Goal: Task Accomplishment & Management: Manage account settings

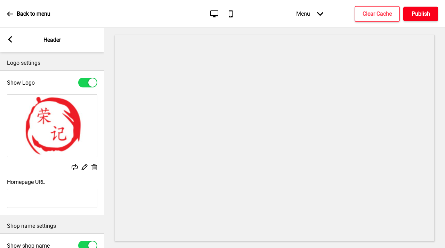
click at [415, 13] on h4 "Publish" at bounding box center [421, 14] width 18 height 8
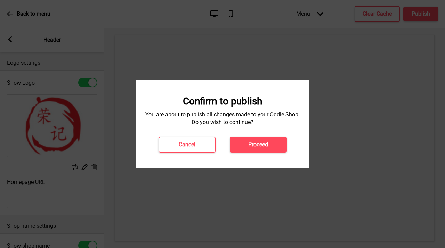
drag, startPoint x: 260, startPoint y: 144, endPoint x: 261, endPoint y: 140, distance: 4.1
click at [260, 144] on h4 "Proceed" at bounding box center [258, 145] width 20 height 8
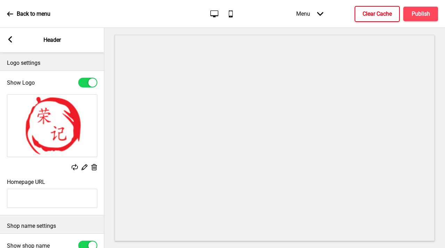
drag, startPoint x: 384, startPoint y: 14, endPoint x: 402, endPoint y: 17, distance: 18.1
click at [384, 14] on h4 "Clear Cache" at bounding box center [377, 14] width 29 height 8
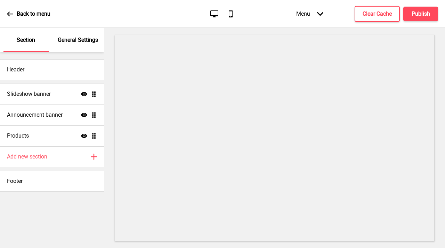
click at [82, 39] on p "General Settings" at bounding box center [78, 40] width 40 height 8
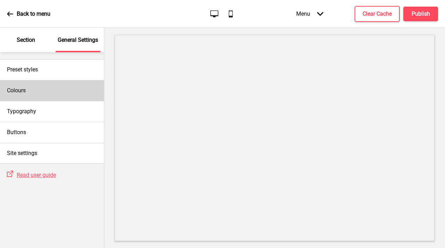
click at [49, 93] on div "Colours" at bounding box center [52, 90] width 104 height 21
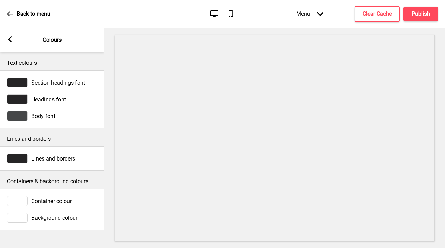
click at [7, 40] on div "Arrow left Colours" at bounding box center [52, 40] width 104 height 24
click at [13, 36] on rect at bounding box center [10, 39] width 6 height 6
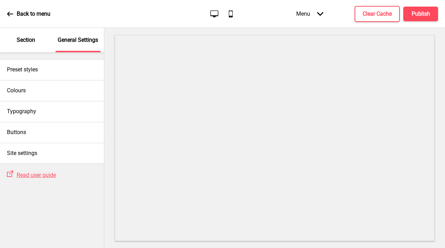
click at [31, 46] on div "Section" at bounding box center [25, 40] width 45 height 24
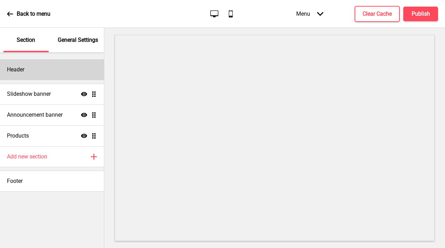
click at [42, 74] on div "Header" at bounding box center [52, 69] width 104 height 21
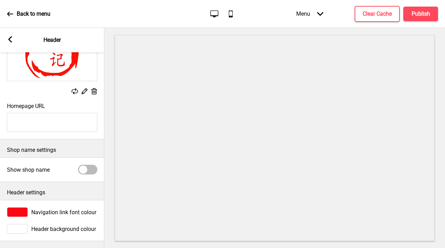
scroll to position [81, 0]
click at [21, 208] on div at bounding box center [17, 212] width 21 height 10
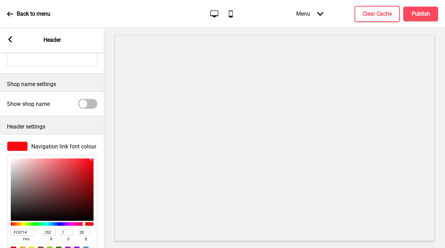
scroll to position [160, 0]
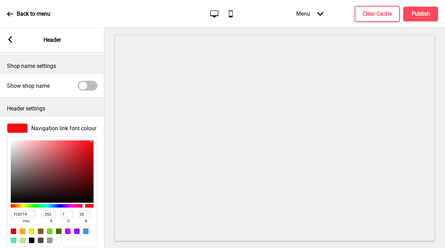
click at [17, 214] on input "FC0714" at bounding box center [23, 213] width 24 height 7
click at [29, 17] on p "Back to menu" at bounding box center [34, 14] width 34 height 8
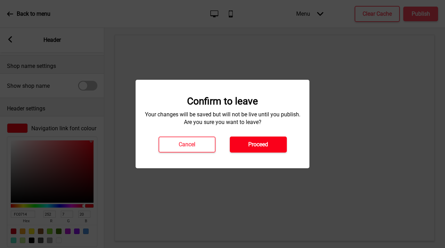
click at [273, 142] on button "Proceed" at bounding box center [258, 144] width 57 height 16
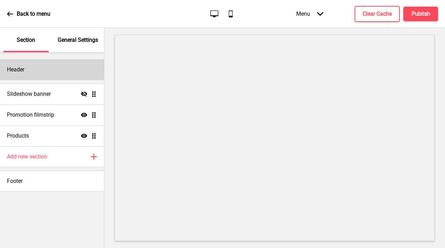
click at [29, 72] on div "Header" at bounding box center [52, 69] width 104 height 21
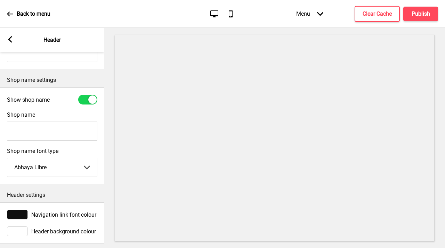
scroll to position [153, 0]
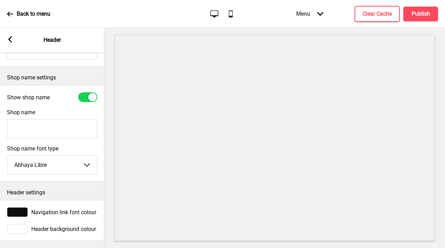
click at [18, 207] on div at bounding box center [17, 212] width 21 height 10
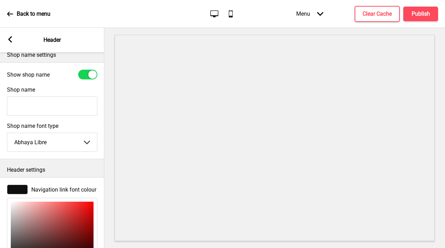
scroll to position [216, 0]
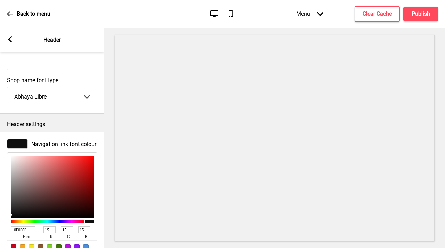
click at [23, 230] on input "0F0F0F" at bounding box center [23, 229] width 24 height 7
paste input "FC0714"
type input "FC0714"
type input "252"
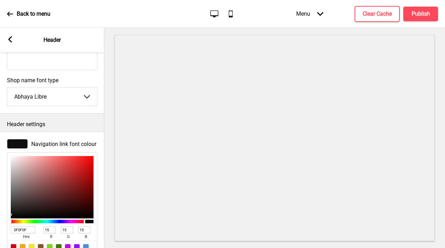
type input "7"
type input "20"
type input "FC0714"
click at [22, 98] on select "Abhaya Libre Abril Fatface Adobe Garamond Pro Arimo Arsenal Arvo Berkshire Swas…" at bounding box center [52, 96] width 90 height 18
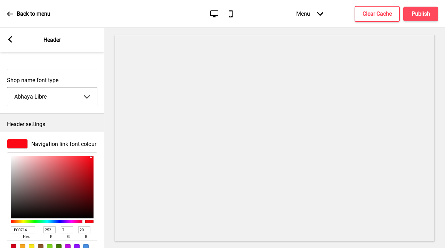
select select "Playfair Display"
click at [7, 87] on select "Abhaya Libre Abril Fatface Adobe Garamond Pro Arimo Arsenal Arvo Berkshire Swas…" at bounding box center [52, 96] width 90 height 18
click at [424, 18] on button "Publish" at bounding box center [421, 14] width 35 height 15
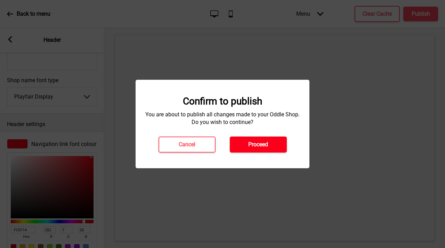
click at [264, 146] on h4 "Proceed" at bounding box center [258, 145] width 20 height 8
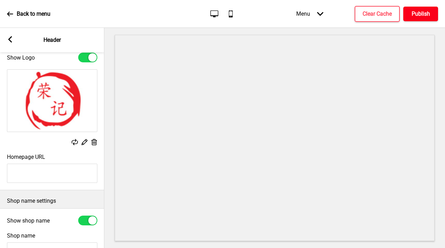
scroll to position [0, 0]
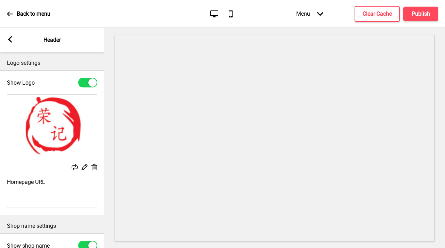
click at [8, 37] on rect at bounding box center [10, 39] width 6 height 6
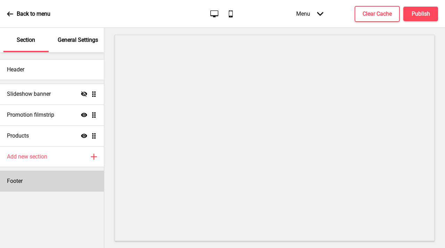
click at [62, 186] on div "Footer" at bounding box center [52, 180] width 104 height 21
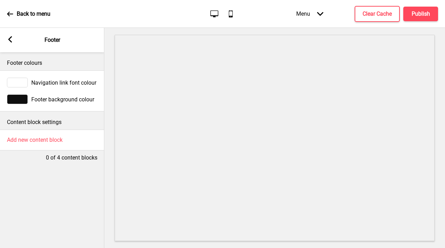
click at [49, 98] on span "Footer background colour" at bounding box center [62, 99] width 63 height 7
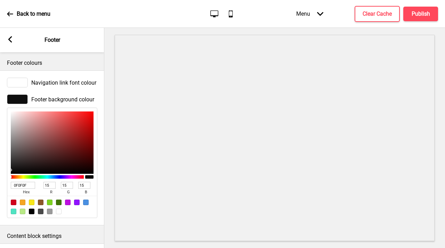
click at [23, 184] on input "0F0F0F" at bounding box center [23, 185] width 24 height 7
paste input "FC0714"
type input "FC0714"
type input "252"
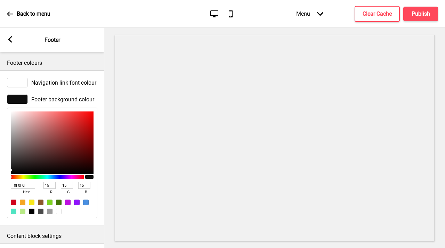
type input "7"
type input "20"
type input "0F0F0F"
type input "15"
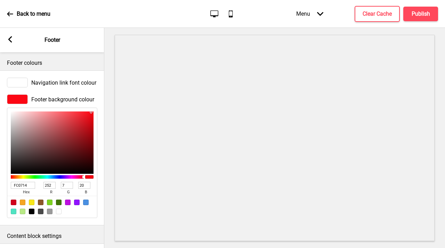
type input "15"
click at [17, 83] on div at bounding box center [17, 83] width 21 height 10
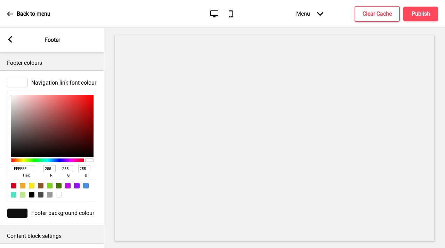
click at [22, 171] on input "FFFFFF" at bounding box center [23, 168] width 24 height 7
paste input "C0714"
type input "FC0714"
type input "252"
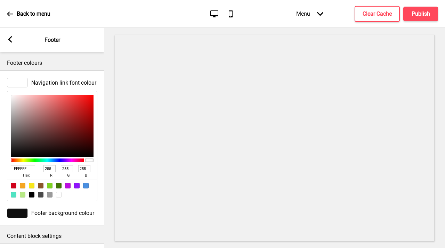
type input "7"
type input "20"
type input "FC0714"
click at [11, 211] on div at bounding box center [17, 213] width 21 height 10
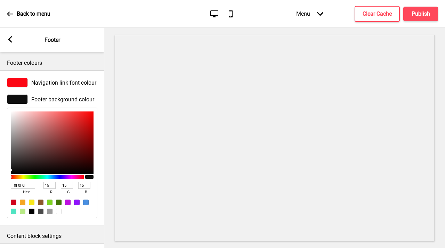
type input "582323"
type input "88"
type input "35"
type input "5B2424"
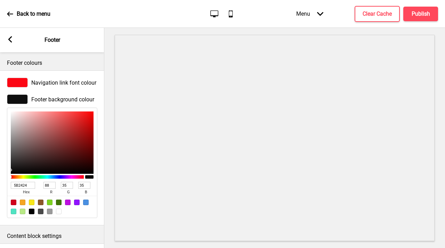
type input "91"
type input "36"
type input "5C2424"
type input "92"
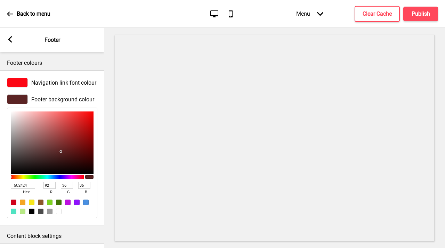
type input "A16D6D"
type input "161"
type input "109"
type input "FFFFFF"
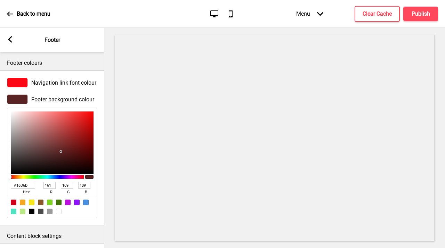
type input "255"
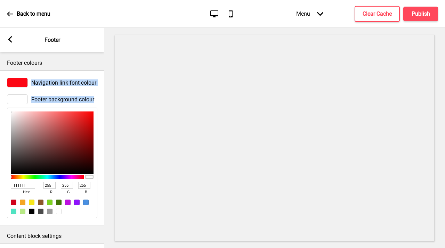
drag, startPoint x: 61, startPoint y: 151, endPoint x: 57, endPoint y: 127, distance: 24.7
click at [0, 86] on div "Navigation link font colour Footer background colour FFFFFF hex 255 r 255 g 255…" at bounding box center [52, 147] width 104 height 155
click at [416, 14] on h4 "Publish" at bounding box center [421, 14] width 18 height 8
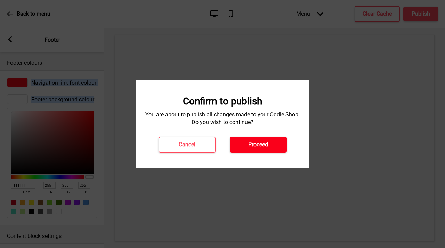
click at [251, 151] on button "Proceed" at bounding box center [258, 144] width 57 height 16
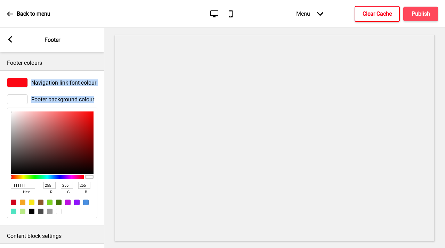
click at [374, 11] on h4 "Clear Cache" at bounding box center [377, 14] width 29 height 8
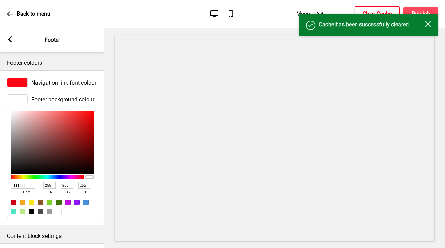
click at [429, 23] on rect at bounding box center [428, 24] width 6 height 6
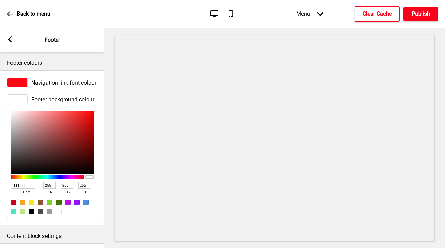
click at [421, 10] on h4 "Publish" at bounding box center [421, 14] width 18 height 8
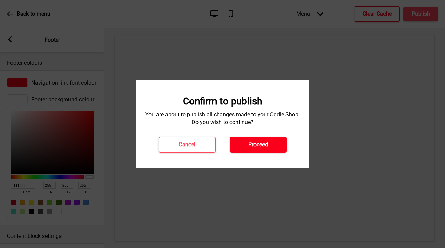
click at [275, 147] on button "Proceed" at bounding box center [258, 144] width 57 height 16
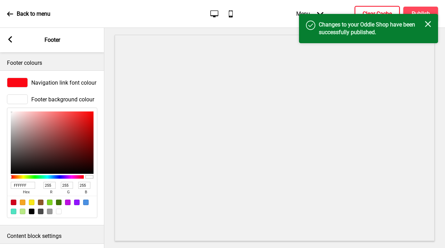
click at [34, 15] on p "Back to menu" at bounding box center [34, 14] width 34 height 8
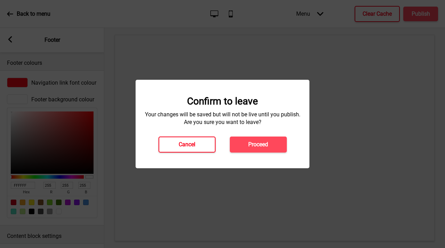
click at [191, 149] on button "Cancel" at bounding box center [187, 144] width 57 height 16
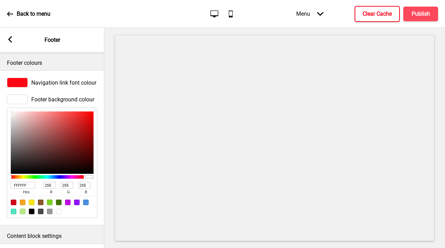
click at [10, 41] on icon at bounding box center [10, 39] width 4 height 6
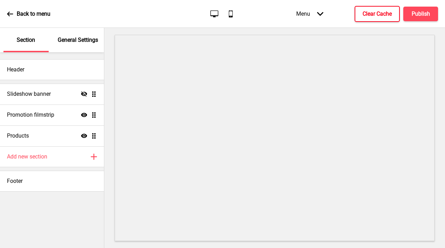
click at [92, 42] on p "General Settings" at bounding box center [78, 40] width 40 height 8
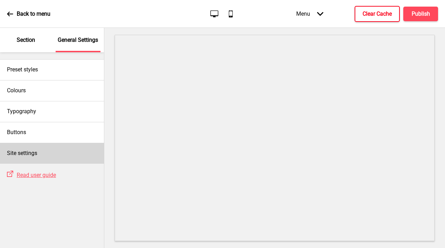
click at [59, 150] on div "Site settings" at bounding box center [52, 153] width 104 height 21
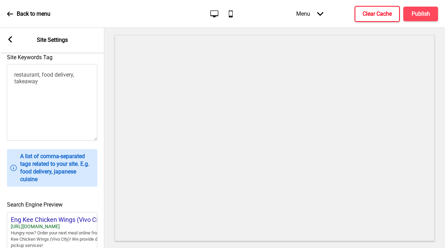
scroll to position [309, 0]
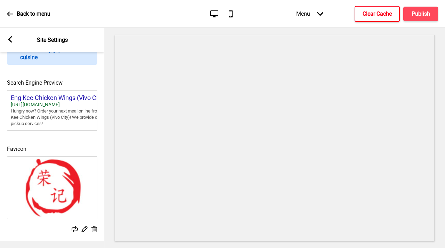
click at [8, 34] on div "Arrow left Site Settings" at bounding box center [52, 40] width 104 height 24
click at [9, 38] on icon at bounding box center [10, 39] width 4 height 6
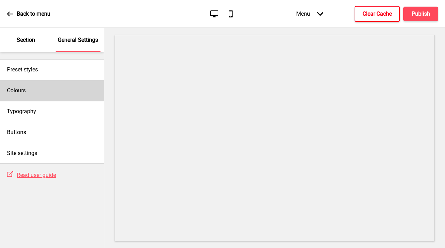
click at [58, 88] on div "Colours" at bounding box center [52, 90] width 104 height 21
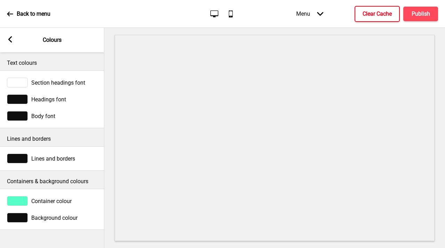
click at [13, 219] on div at bounding box center [17, 218] width 21 height 10
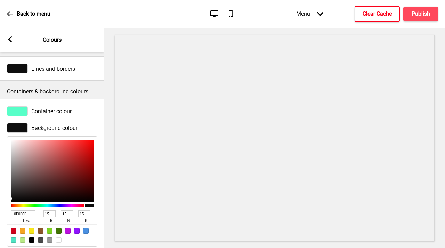
scroll to position [108, 0]
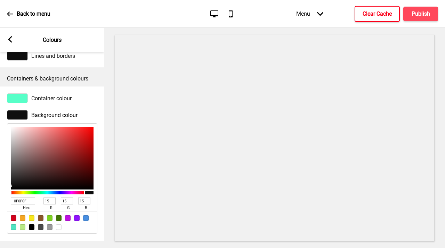
type input "361C1C"
type input "54"
type input "28"
type input "391E1E"
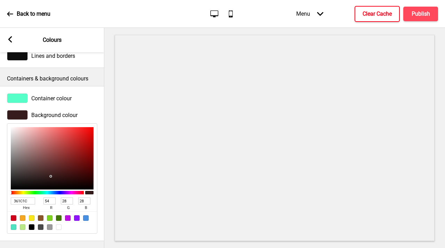
type input "57"
type input "30"
type input "674343"
type input "103"
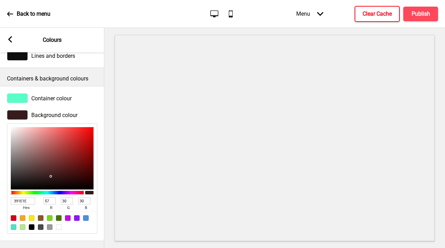
type input "67"
type input "A48E8E"
type input "164"
type input "142"
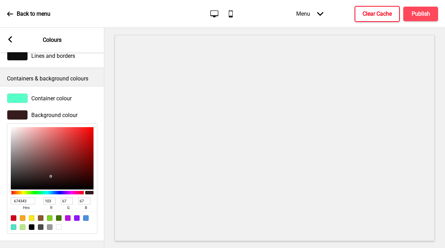
type input "142"
type input "DBDBDB"
type input "219"
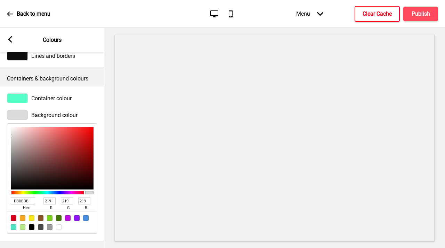
type input "F1F1F1"
type input "241"
type input "FEFEFE"
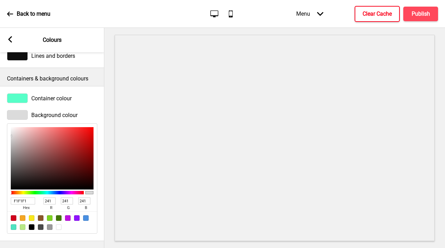
type input "254"
type input "FFFFFF"
type input "255"
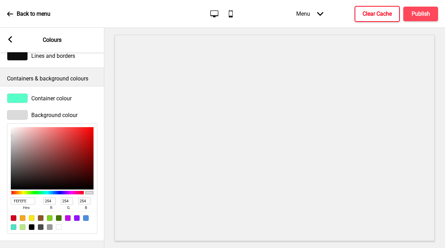
type input "255"
drag, startPoint x: 51, startPoint y: 171, endPoint x: 0, endPoint y: 86, distance: 99.4
click at [0, 86] on div "Container colour Background colour FFFFFF hex 255 r 255 g 255 b 100 a" at bounding box center [52, 163] width 104 height 155
click at [106, 187] on div at bounding box center [274, 138] width 341 height 220
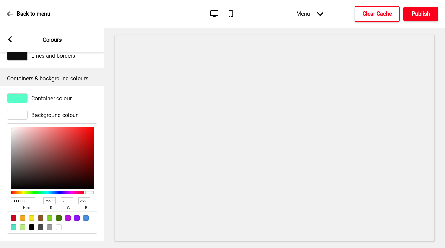
click at [421, 10] on h4 "Publish" at bounding box center [421, 14] width 18 height 8
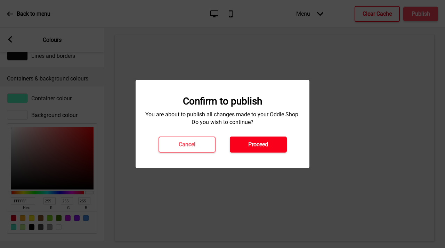
click at [285, 147] on button "Proceed" at bounding box center [258, 144] width 57 height 16
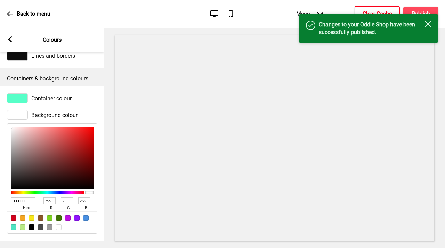
click at [371, 12] on h4 "Clear Cache" at bounding box center [377, 14] width 29 height 8
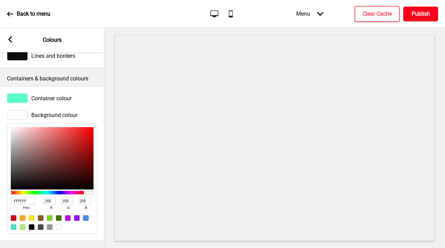
click at [419, 16] on h4 "Publish" at bounding box center [421, 14] width 18 height 8
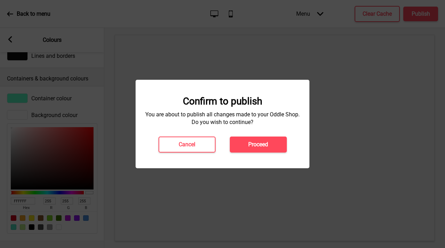
drag, startPoint x: 252, startPoint y: 147, endPoint x: 247, endPoint y: 151, distance: 5.7
click at [252, 148] on button "Proceed" at bounding box center [258, 144] width 57 height 16
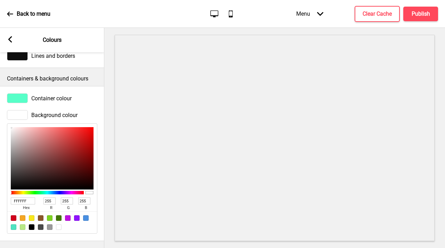
click at [8, 41] on rect at bounding box center [10, 39] width 6 height 6
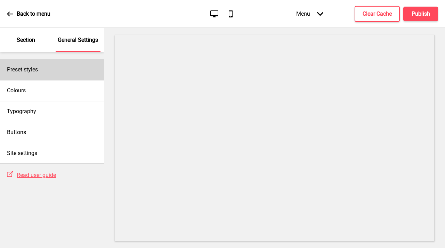
click at [10, 73] on h4 "Preset styles" at bounding box center [22, 70] width 31 height 8
select select "Custom"
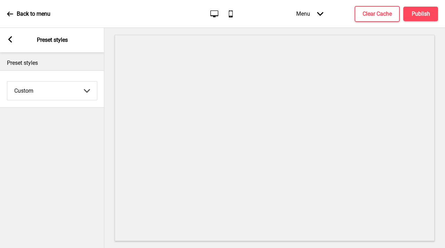
click at [23, 15] on p "Back to menu" at bounding box center [34, 14] width 34 height 8
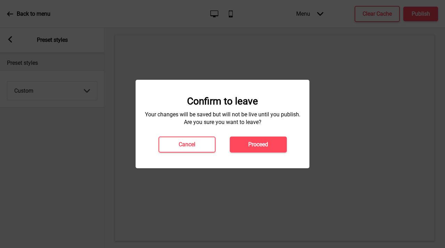
click at [268, 149] on button "Proceed" at bounding box center [258, 144] width 57 height 16
